Goal: Task Accomplishment & Management: Manage account settings

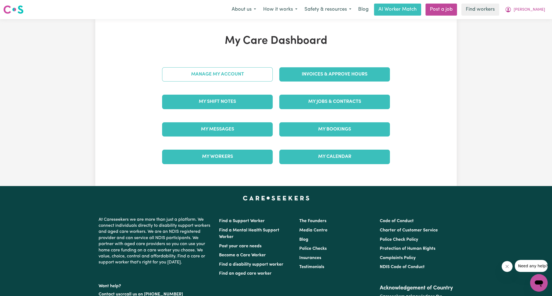
click at [234, 75] on div "Manage My Account" at bounding box center [217, 74] width 117 height 27
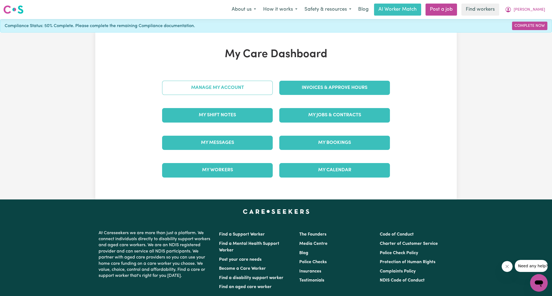
click at [224, 81] on link "Manage My Account" at bounding box center [217, 88] width 111 height 14
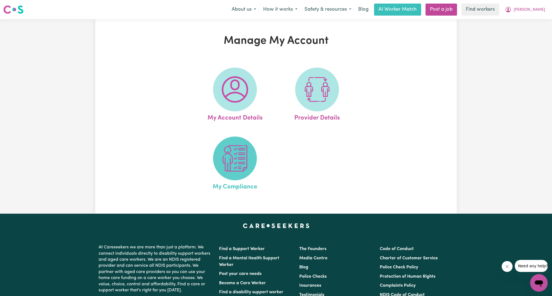
click at [222, 166] on img at bounding box center [235, 158] width 26 height 26
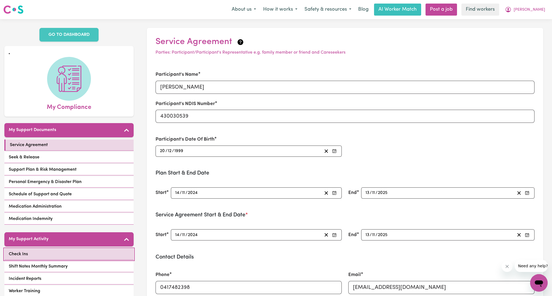
click at [21, 253] on span "Check Ins" at bounding box center [18, 254] width 19 height 7
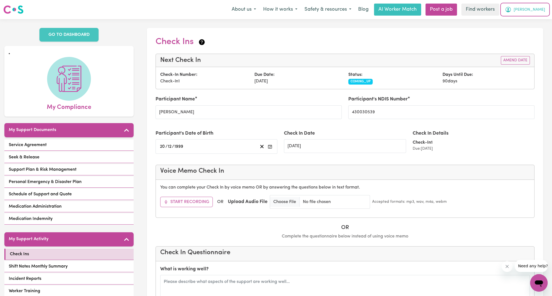
click at [538, 10] on span "[PERSON_NAME]" at bounding box center [530, 10] width 32 height 6
click at [522, 32] on link "Logout" at bounding box center [526, 31] width 43 height 10
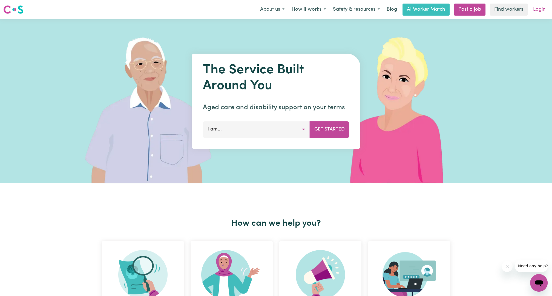
click at [533, 14] on link "Login" at bounding box center [539, 10] width 19 height 12
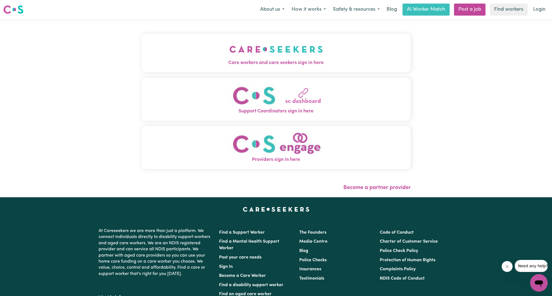
click at [330, 52] on button "Care workers and care seekers sign in here" at bounding box center [276, 53] width 270 height 38
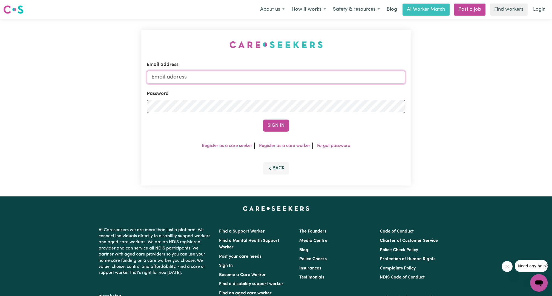
click at [286, 75] on input "Email address" at bounding box center [276, 77] width 259 height 13
drag, startPoint x: 181, startPoint y: 75, endPoint x: 337, endPoint y: 84, distance: 156.7
click at [333, 84] on form "Email address [EMAIL_ADDRESS][PERSON_NAME][DOMAIN_NAME] Password Sign In" at bounding box center [276, 96] width 259 height 70
type input "[EMAIL_ADDRESS][DOMAIN_NAME]"
click at [291, 123] on div "Sign In" at bounding box center [276, 126] width 259 height 12
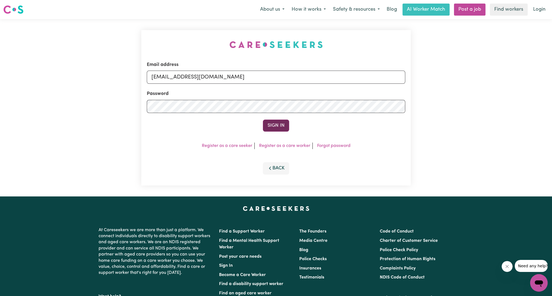
click at [285, 123] on button "Sign In" at bounding box center [276, 126] width 26 height 12
